Goal: Use online tool/utility: Utilize a website feature to perform a specific function

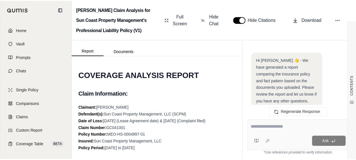
scroll to position [1022, 0]
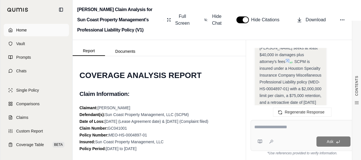
click at [29, 34] on link "Home" at bounding box center [36, 30] width 65 height 12
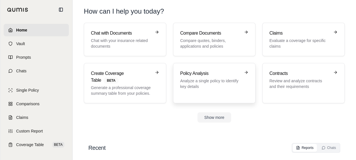
click at [188, 85] on p "Analyze a single policy to identify key details" at bounding box center [210, 83] width 60 height 11
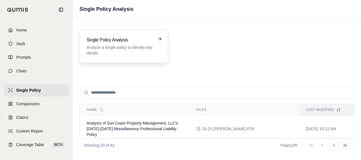
click at [123, 41] on h3 "Single Policy Analysis" at bounding box center [119, 40] width 66 height 7
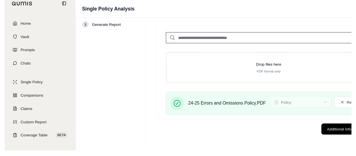
scroll to position [26, 0]
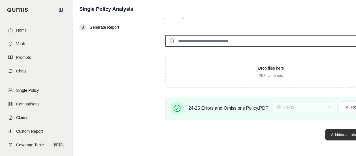
click at [329, 132] on button "Additional Information →" at bounding box center [353, 134] width 56 height 11
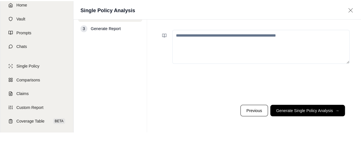
scroll to position [0, 0]
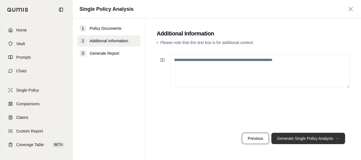
click at [306, 140] on button "Generate Single Policy Analysis →" at bounding box center [308, 138] width 74 height 11
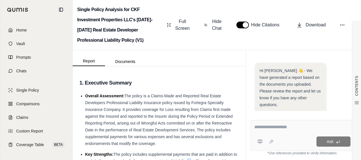
scroll to position [98, 0]
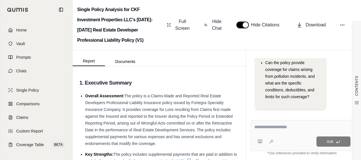
click at [261, 130] on textarea at bounding box center [302, 127] width 96 height 7
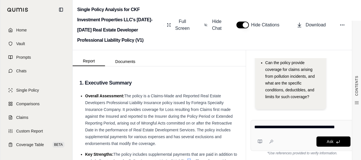
type textarea "**********"
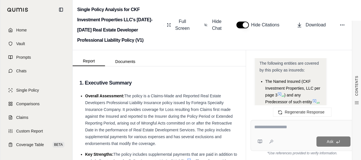
scroll to position [1333, 0]
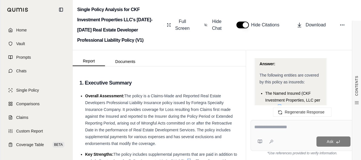
click at [279, 104] on icon at bounding box center [279, 106] width 5 height 5
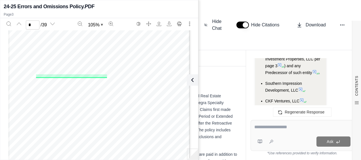
scroll to position [1361, 0]
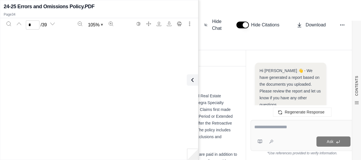
scroll to position [7760, 0]
type input "**"
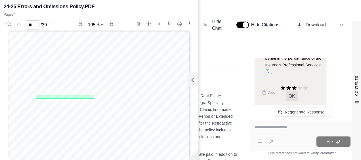
click at [258, 132] on div at bounding box center [302, 128] width 96 height 9
drag, startPoint x: 258, startPoint y: 131, endPoint x: 261, endPoint y: 130, distance: 3.3
click at [258, 131] on div at bounding box center [302, 128] width 96 height 9
click at [266, 127] on textarea at bounding box center [302, 127] width 96 height 7
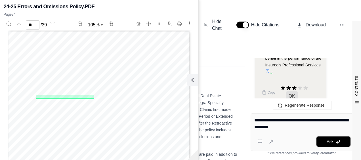
type textarea "**********"
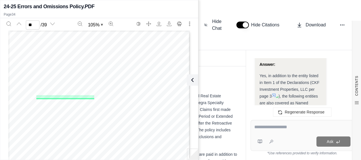
scroll to position [2657, 0]
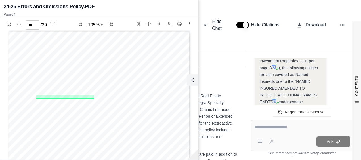
click at [286, 131] on div at bounding box center [302, 128] width 96 height 9
click at [283, 131] on div at bounding box center [302, 128] width 96 height 9
click at [286, 128] on textarea at bounding box center [302, 127] width 96 height 7
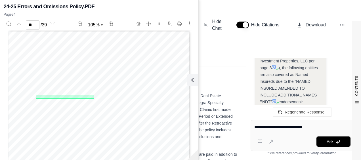
type textarea "**********"
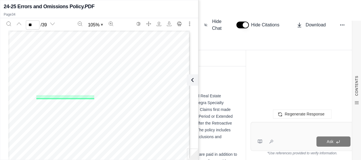
scroll to position [0, 0]
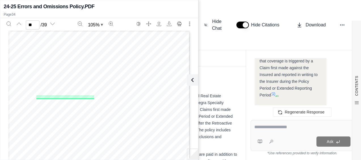
click at [273, 126] on textarea at bounding box center [302, 127] width 96 height 7
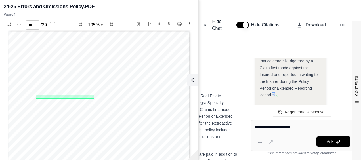
type textarea "**********"
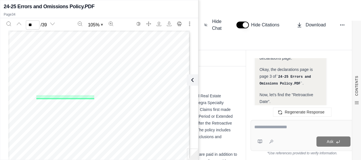
scroll to position [3680, 0]
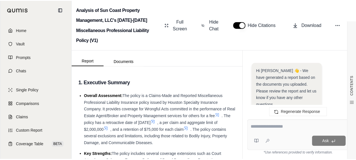
scroll to position [680, 0]
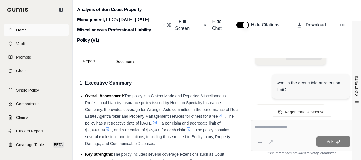
click at [36, 29] on link "Home" at bounding box center [36, 30] width 65 height 12
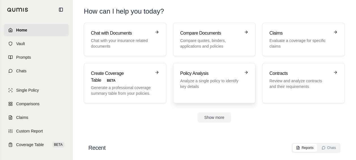
click at [187, 74] on h3 "Policy Analysis" at bounding box center [210, 73] width 60 height 7
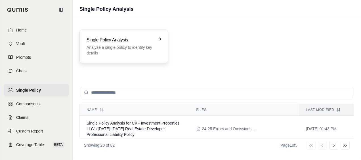
click at [122, 45] on p "Analyze a single policy to identify key details" at bounding box center [119, 50] width 66 height 11
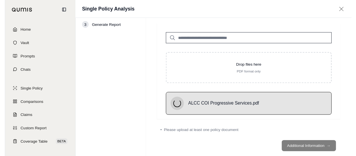
scroll to position [26, 0]
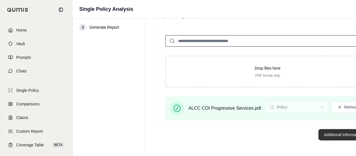
click at [324, 134] on button "Additional Information →" at bounding box center [347, 134] width 56 height 11
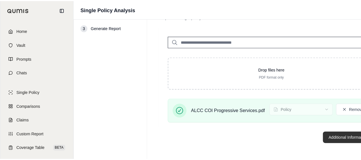
scroll to position [0, 0]
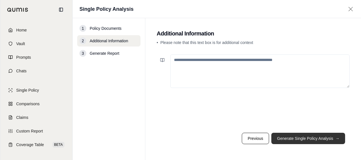
click at [321, 136] on button "Generate Single Policy Analysis →" at bounding box center [308, 138] width 74 height 11
